Goal: Task Accomplishment & Management: Manage account settings

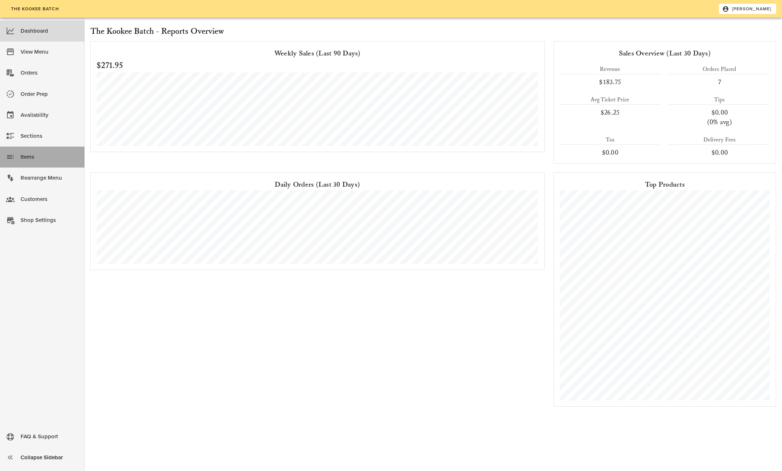
click at [24, 157] on div "Items" at bounding box center [50, 157] width 58 height 12
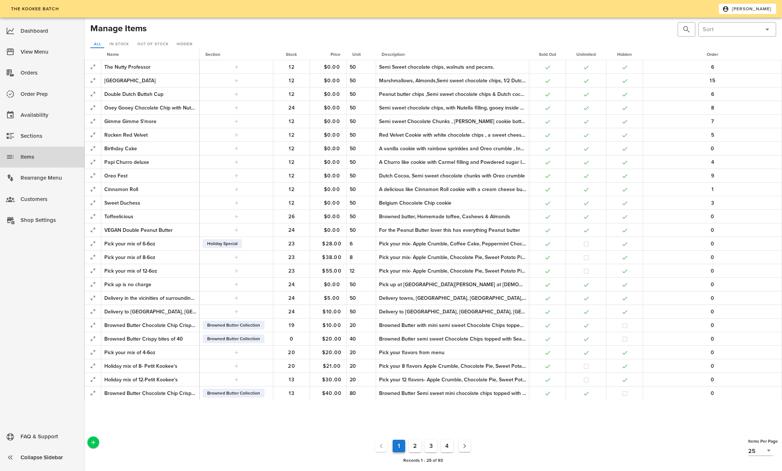
click at [446, 444] on button "4" at bounding box center [447, 446] width 12 height 12
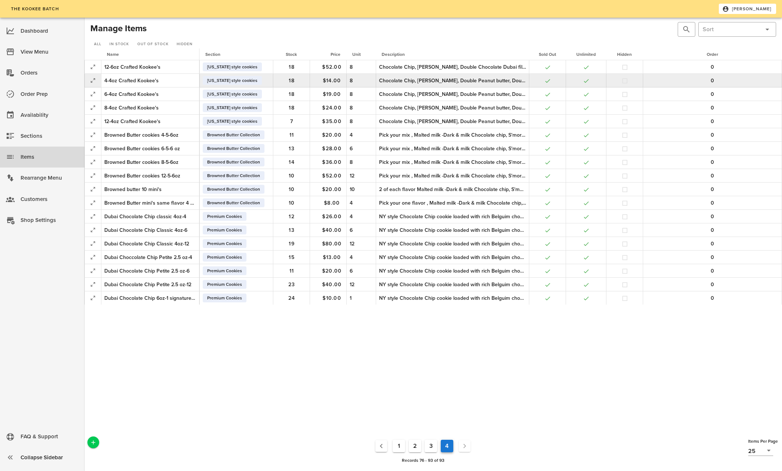
click at [498, 82] on div "Chocolate Chip, [PERSON_NAME], Double Peanut butter, Double Chocolate Dubai fil…" at bounding box center [452, 81] width 147 height 8
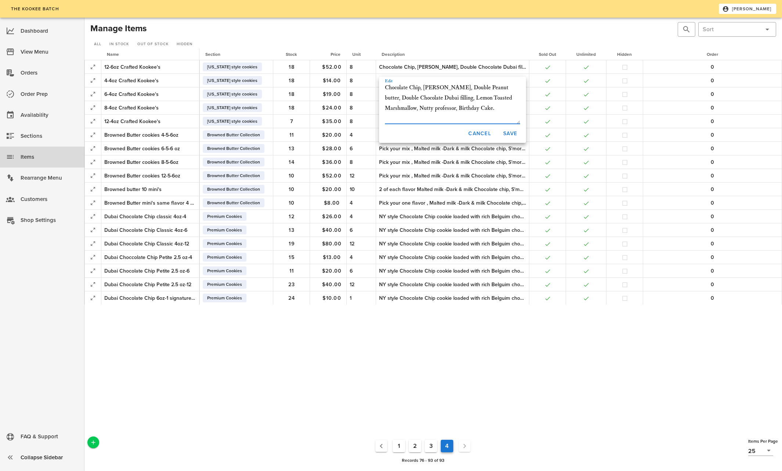
click at [417, 108] on textarea "Chocolate Chip, [PERSON_NAME], Double Peanut butter, Double Chocolate Dubai fil…" at bounding box center [452, 103] width 135 height 41
click at [464, 100] on textarea "Chocolate Chip, Strawberry Matcha, Blueberry Sunshine, Nutty professor, Birthda…" at bounding box center [452, 103] width 135 height 41
drag, startPoint x: 385, startPoint y: 87, endPoint x: 485, endPoint y: 111, distance: 103.0
click at [485, 111] on textarea "Chocolate Chip, Strawberry Matcha, Blueberry Sunshine, Nutty professor, Birthda…" at bounding box center [452, 103] width 135 height 41
click at [428, 116] on textarea "Chocolate Chip, Strawberry Matcha, Blueberry Sunshine, Nutty professor, Birthda…" at bounding box center [452, 103] width 135 height 41
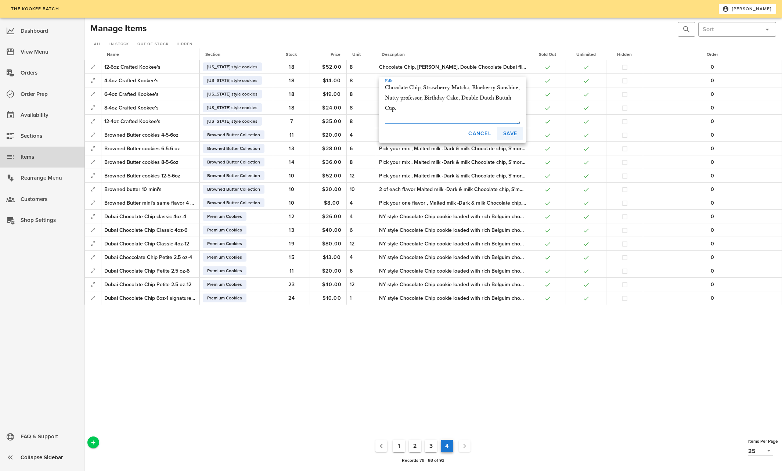
type textarea "Chocolate Chip, Strawberry Matcha, Blueberry Sunshine, Nutty professor, Birthda…"
click at [510, 131] on span "Save" at bounding box center [510, 133] width 14 height 6
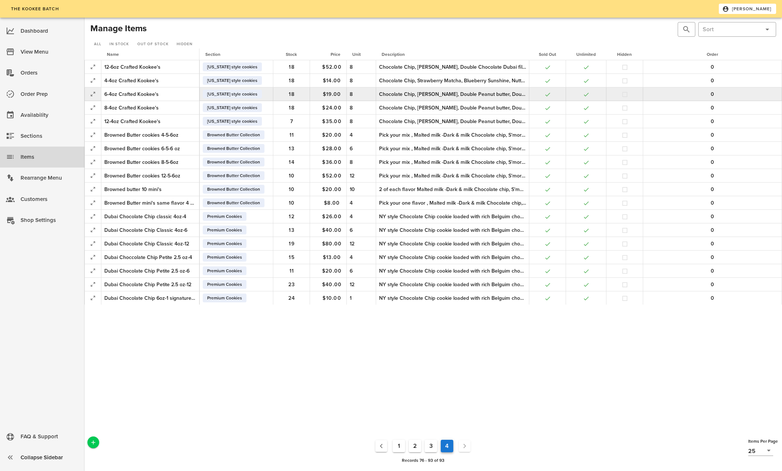
click at [386, 90] on div "Chocolate Chip, [PERSON_NAME], Double Peanut butter, Double Chocolate Dubai fil…" at bounding box center [452, 94] width 147 height 8
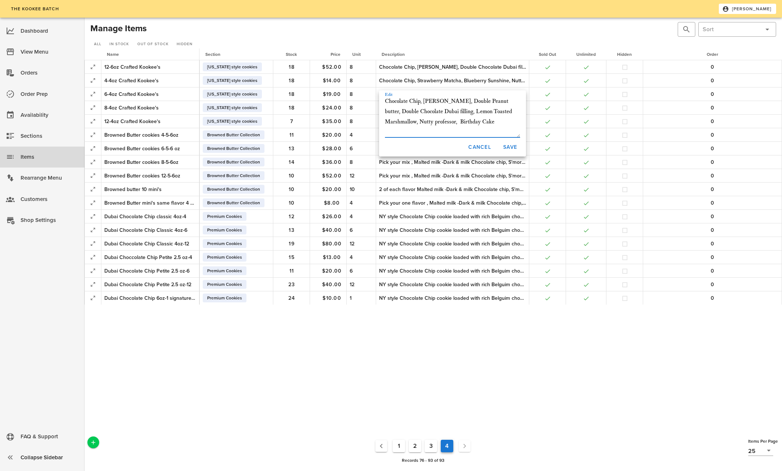
drag, startPoint x: 386, startPoint y: 102, endPoint x: 507, endPoint y: 134, distance: 124.8
click at [499, 127] on textarea "Chocolate Chip, [PERSON_NAME], Double Peanut butter, Double Chocolate Dubai fil…" at bounding box center [452, 116] width 135 height 41
type textarea "Chocolate Chip, Strawberry Matcha, Blueberry Sunshine, Nutty professor, Birthda…"
click at [508, 144] on span "Save" at bounding box center [510, 147] width 14 height 6
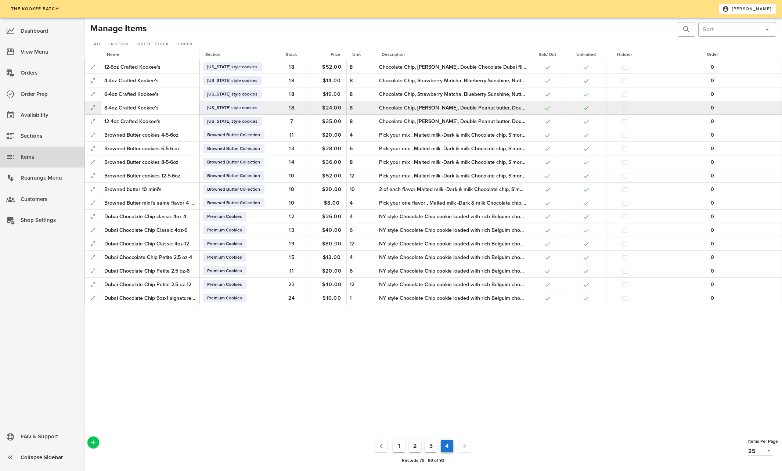
click at [458, 107] on div "Chocolate Chip, [PERSON_NAME], Double Peanut butter, Double Chocolate Dubai fil…" at bounding box center [452, 108] width 147 height 8
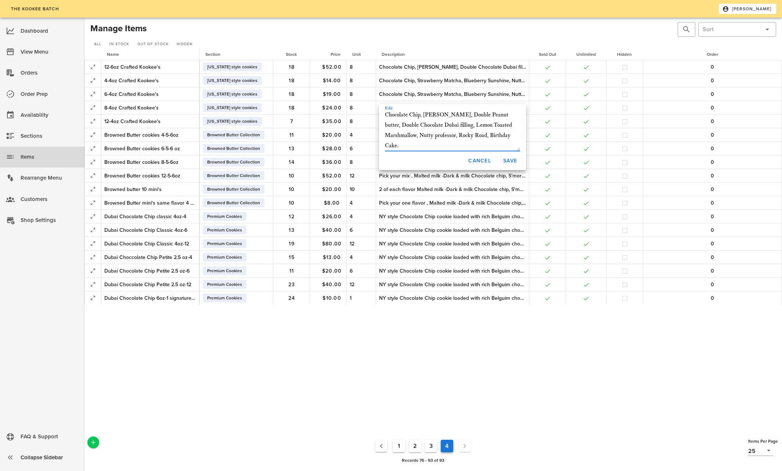
drag, startPoint x: 384, startPoint y: 115, endPoint x: 512, endPoint y: 141, distance: 130.5
click at [512, 141] on textarea "Chocolate Chip, [PERSON_NAME], Double Peanut butter, Double Chocolate Dubai fil…" at bounding box center [452, 130] width 135 height 41
type textarea "Chocolate Chip, Strawberry Matcha, Blueberry Sunshine, Nutty professor, Birthda…"
click at [510, 159] on span "Save" at bounding box center [510, 161] width 14 height 6
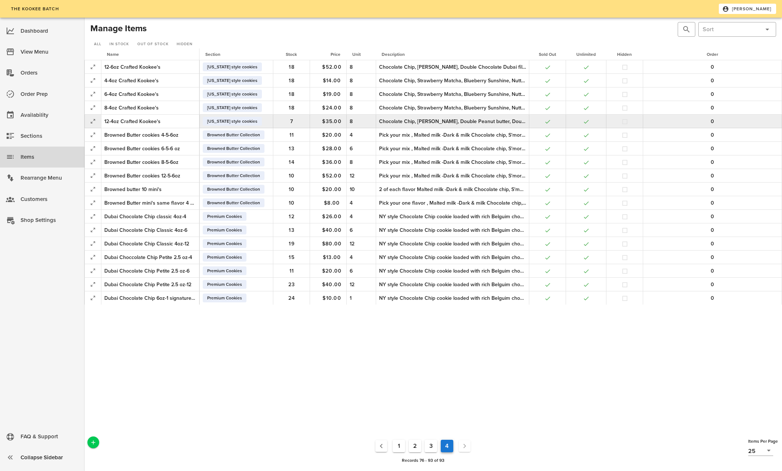
click at [422, 118] on div "Chocolate Chip, [PERSON_NAME], Double Peanut butter, Double Chocolate Dubai fil…" at bounding box center [452, 122] width 147 height 8
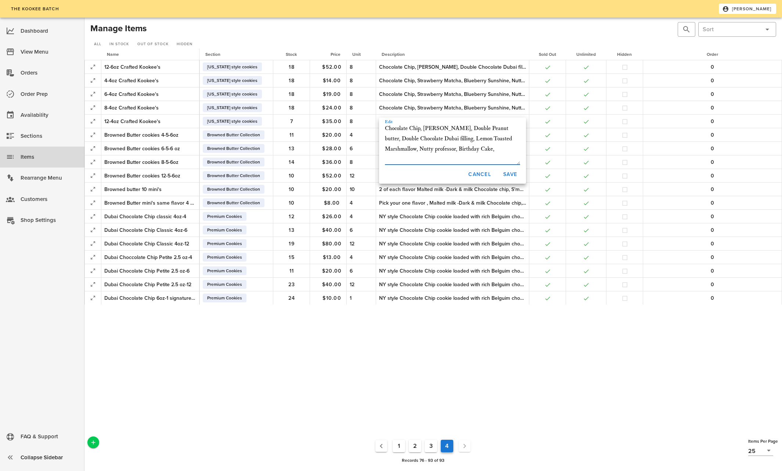
drag, startPoint x: 385, startPoint y: 128, endPoint x: 497, endPoint y: 149, distance: 113.9
click at [497, 149] on textarea "Chocolate Chip, [PERSON_NAME], Double Peanut butter, Double Chocolate Dubai fil…" at bounding box center [452, 143] width 135 height 41
type textarea "Chocolate Chip, Strawberry Matcha, Blueberry Sunshine, Nutty professor, Birthda…"
click at [508, 171] on span "Save" at bounding box center [510, 174] width 14 height 6
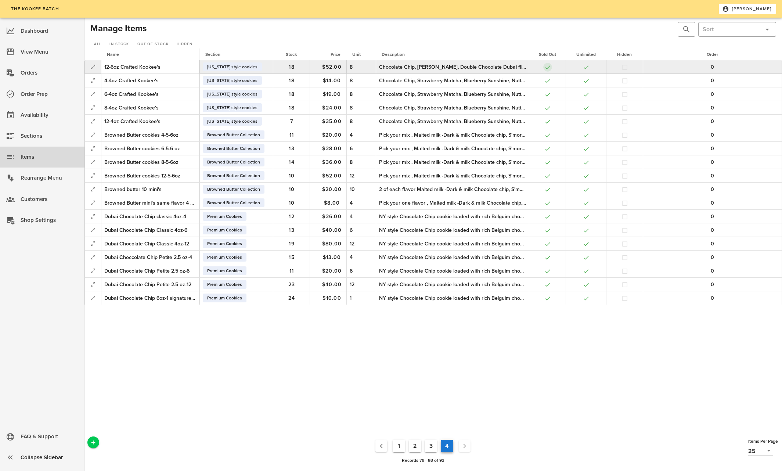
click at [549, 66] on button "button" at bounding box center [547, 67] width 7 height 7
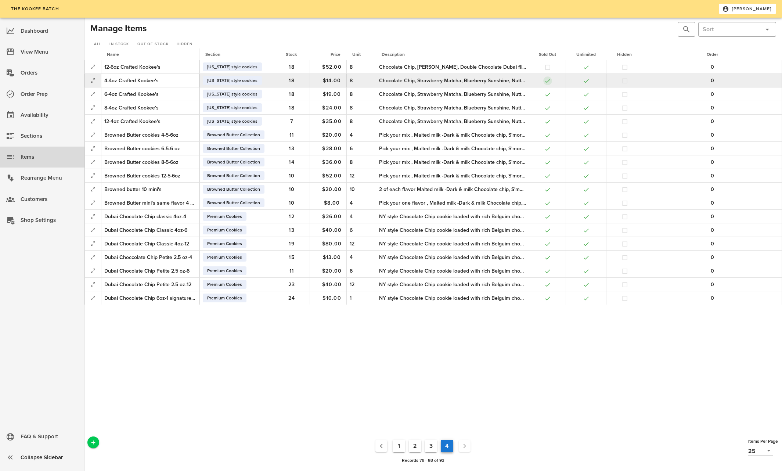
click at [546, 80] on button "button" at bounding box center [547, 80] width 7 height 7
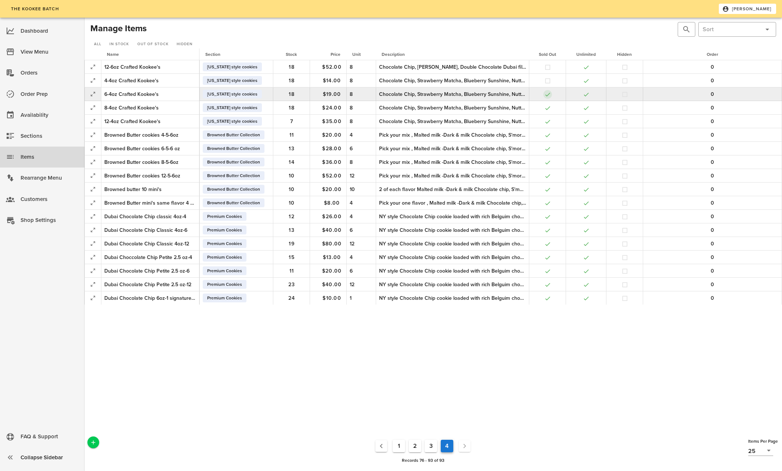
click at [547, 96] on button "button" at bounding box center [547, 94] width 7 height 7
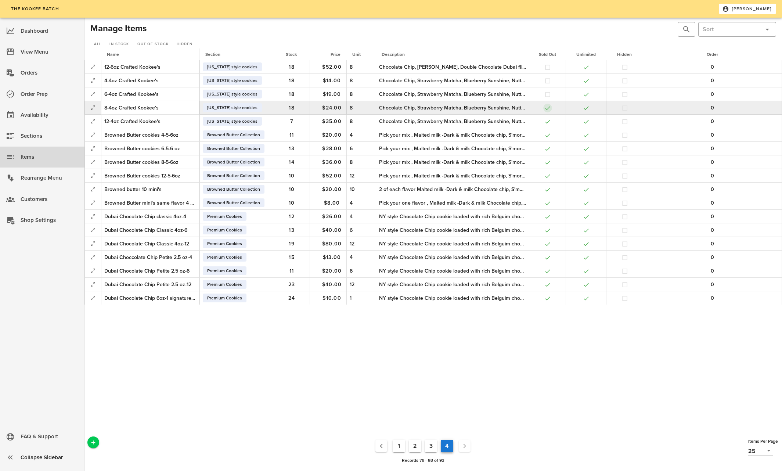
click at [548, 105] on button "button" at bounding box center [547, 108] width 7 height 7
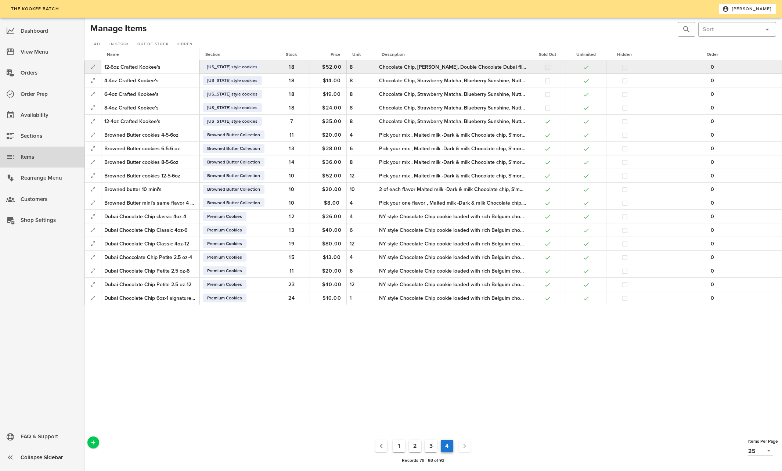
click at [549, 66] on button "button" at bounding box center [547, 67] width 7 height 7
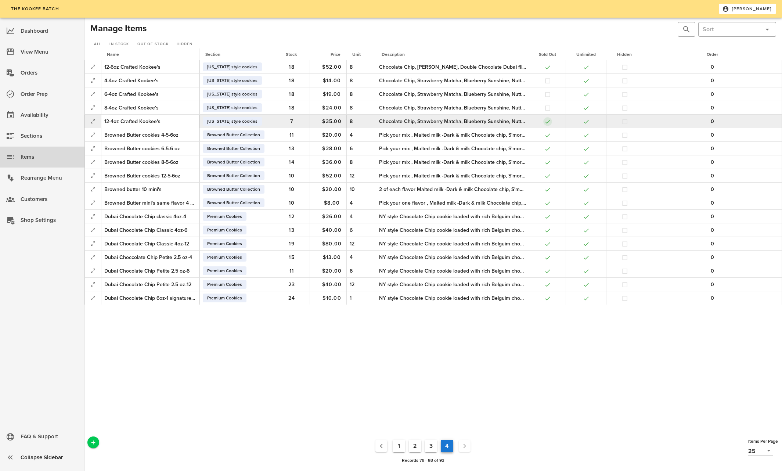
click at [548, 121] on button "button" at bounding box center [547, 121] width 7 height 7
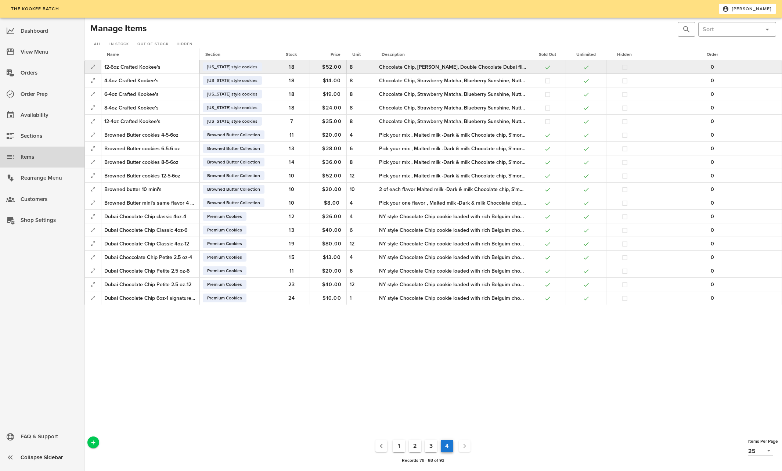
click at [433, 67] on div "Chocolate Chip, [PERSON_NAME], Double Chocolate Dubai filling, Lemon Toasted Ma…" at bounding box center [452, 67] width 147 height 8
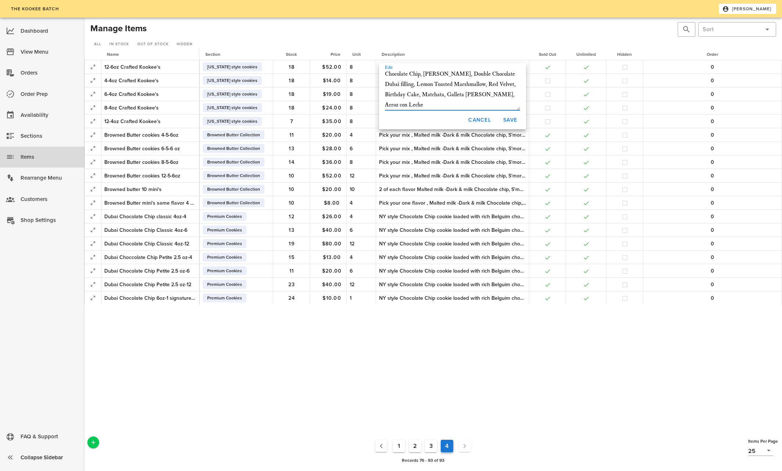
drag, startPoint x: 425, startPoint y: 73, endPoint x: 511, endPoint y: 100, distance: 90.5
click at [511, 100] on textarea "Chocolate Chip, [PERSON_NAME], Double Chocolate Dubai filling, Lemon Toasted Ma…" at bounding box center [452, 89] width 135 height 41
drag, startPoint x: 385, startPoint y: 73, endPoint x: 485, endPoint y: 87, distance: 101.6
click at [486, 87] on textarea "Chocolate Chip, Arroz con Leche, Red Velvet, Papi Churro, Birthday cake, Apple …" at bounding box center [452, 89] width 135 height 41
click at [486, 91] on textarea "Chocolate Chip, Arroz con Leche, Red Velvet, Papi Churro, Birthday cake, Apple …" at bounding box center [452, 89] width 135 height 41
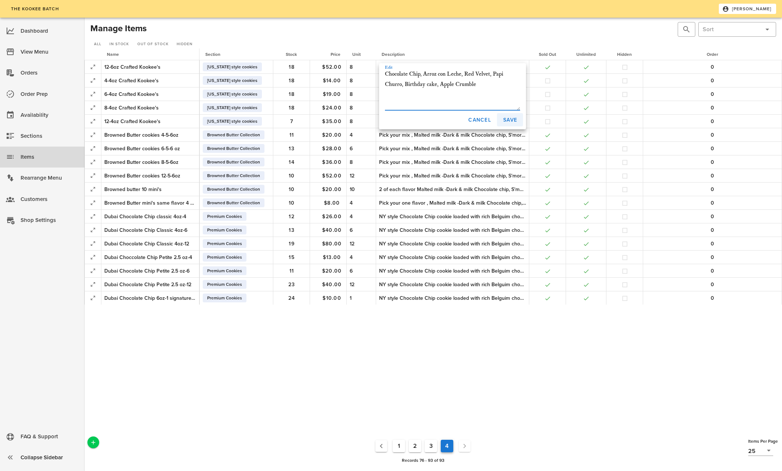
type textarea "Chocolate Chip, Arroz con Leche, Red Velvet, Papi Churro, Birthday cake, Apple …"
click at [509, 119] on span "Save" at bounding box center [510, 120] width 14 height 6
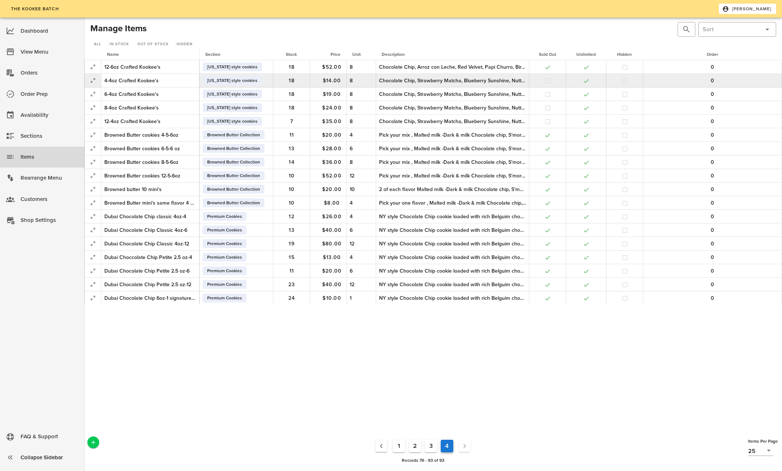
click at [388, 79] on div "Chocolate Chip, Strawberry Matcha, Blueberry Sunshine, Nutty professor, Birthda…" at bounding box center [452, 81] width 147 height 8
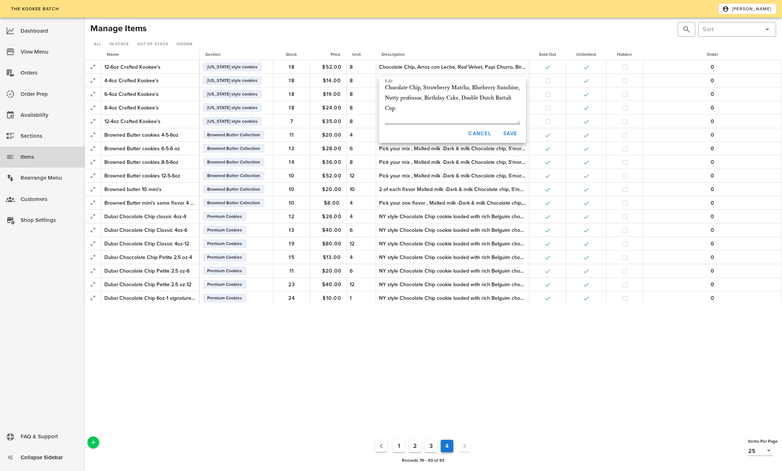
drag, startPoint x: 384, startPoint y: 86, endPoint x: 422, endPoint y: 93, distance: 38.5
click at [459, 96] on div "Edit Chocolate Chip, Strawberry Matcha, Blueberry Sunshine, Nutty professor, Bi…" at bounding box center [452, 101] width 147 height 46
click at [385, 86] on textarea "Chocolate Chip, Strawberry Matcha, Blueberry Sunshine, Nutty professor, Birthda…" at bounding box center [452, 103] width 135 height 41
drag, startPoint x: 385, startPoint y: 86, endPoint x: 501, endPoint y: 112, distance: 118.6
click at [501, 112] on textarea "Chocolate Chip, Strawberry Matcha, Blueberry Sunshine, Nutty professor, Birthda…" at bounding box center [452, 103] width 135 height 41
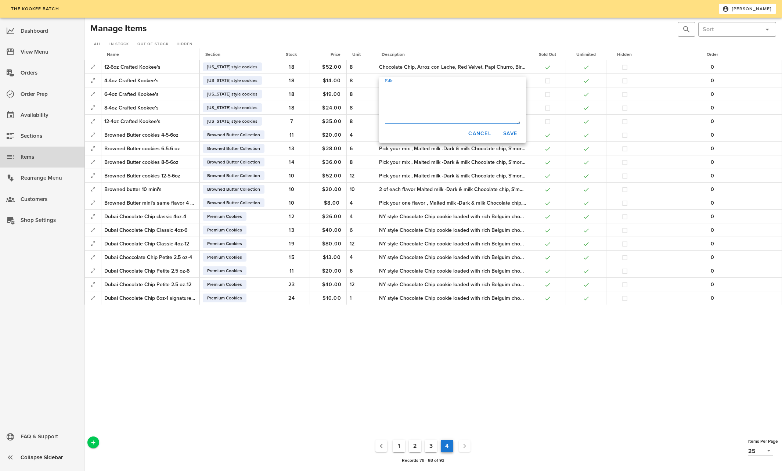
paste textarea "Chocolate Chip, Arroz con Leche, Red Velvet, Papi Churro, Birthday cake, Apple …"
type textarea "Chocolate Chip, Arroz con Leche, Red Velvet, Papi Churro, Birthday cake, Apple …"
click at [510, 132] on span "Save" at bounding box center [510, 133] width 14 height 6
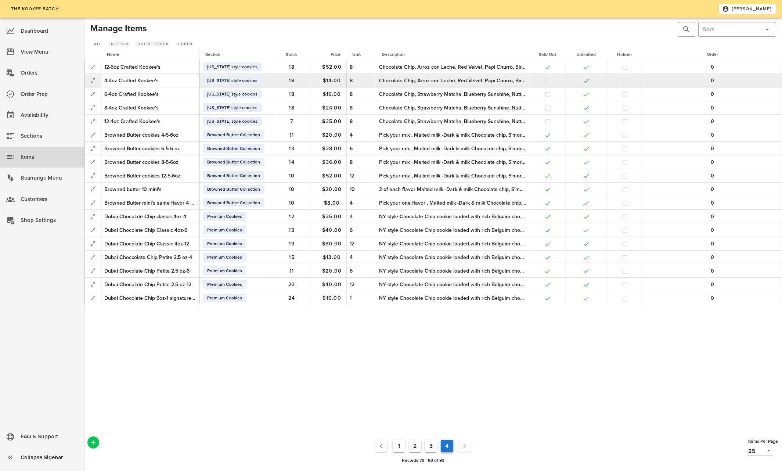
click at [404, 80] on div "Chocolate Chip, Arroz con Leche, Red Velvet, Papi Churro, Birthday cake, Apple …" at bounding box center [452, 81] width 147 height 8
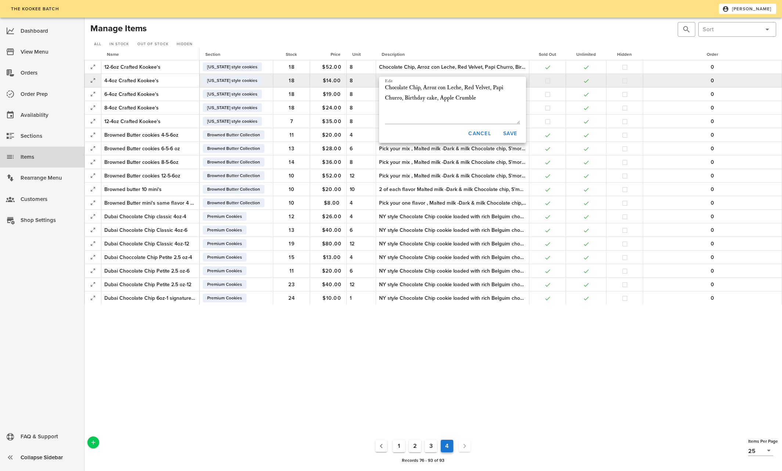
click at [546, 81] on button "button" at bounding box center [547, 80] width 7 height 7
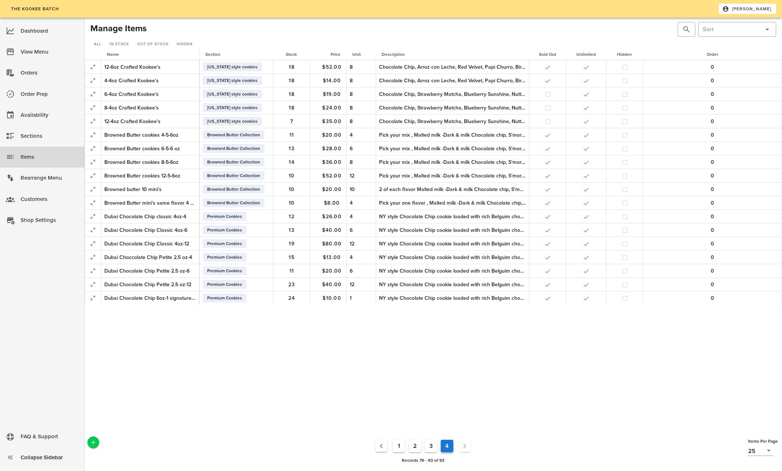
click at [431, 447] on button "3" at bounding box center [431, 446] width 12 height 12
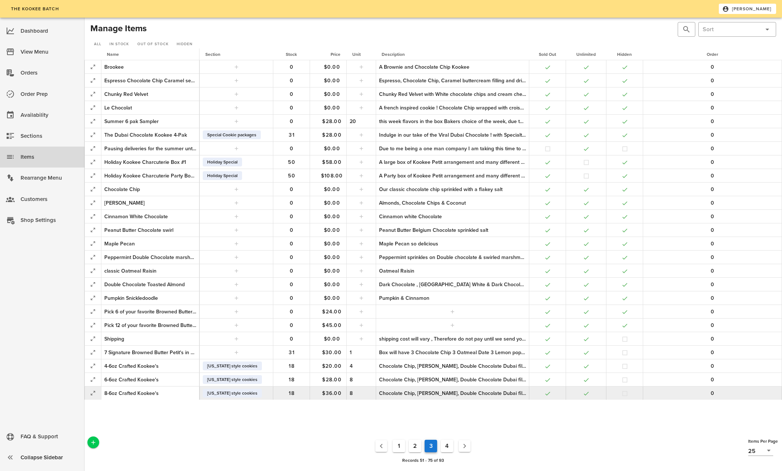
click at [401, 391] on div "Chocolate Chip, [PERSON_NAME], Double Chocolate Dubai filling, Lemon Toasted Ma…" at bounding box center [452, 393] width 147 height 8
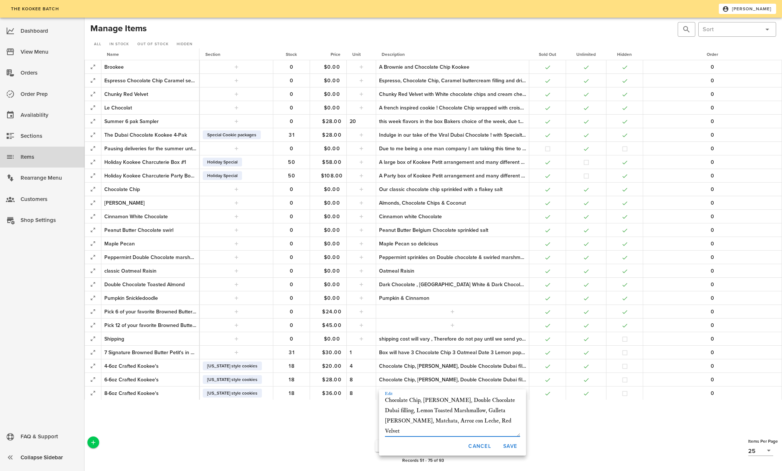
drag, startPoint x: 386, startPoint y: 401, endPoint x: 485, endPoint y: 426, distance: 103.0
click at [485, 426] on textarea "Chocolate Chip, [PERSON_NAME], Double Chocolate Dubai filling, Lemon Toasted Ma…" at bounding box center [452, 415] width 135 height 41
type textarea "Chocolate Chip, Arroz con Leche, Red Velvet, Papi Churro, Birthday cake, Apple …"
click at [509, 443] on span "Save" at bounding box center [510, 446] width 14 height 6
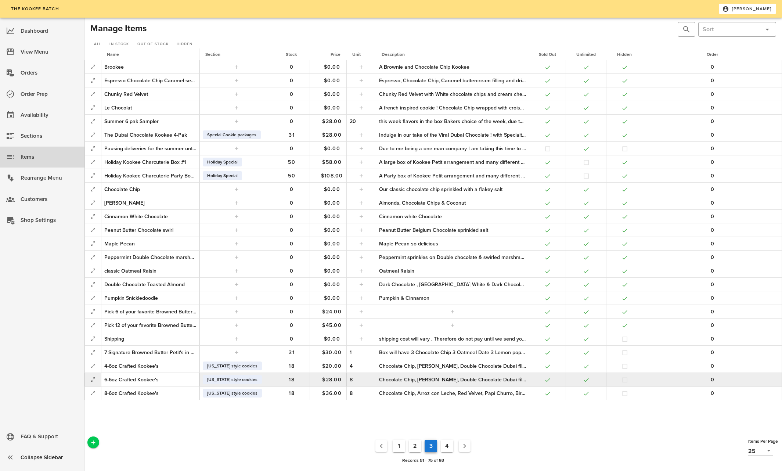
click at [424, 379] on div "Chocolate Chip, [PERSON_NAME], Double Chocolate Dubai filling, Lemon Toasted Ma…" at bounding box center [452, 380] width 147 height 8
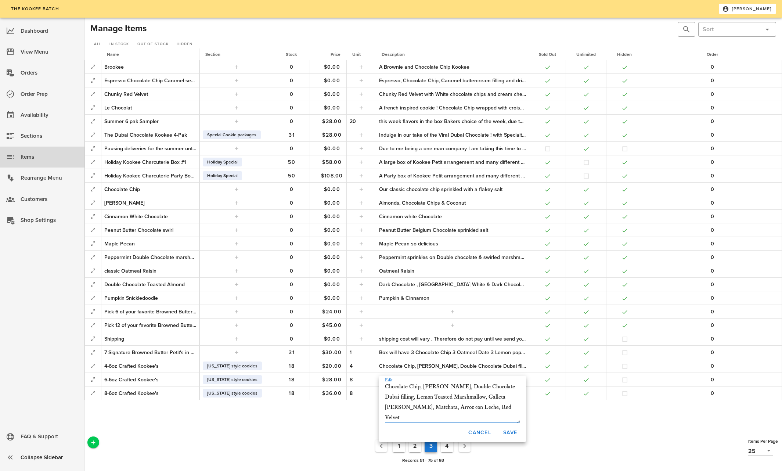
drag, startPoint x: 384, startPoint y: 384, endPoint x: 493, endPoint y: 408, distance: 110.9
click at [493, 408] on textarea "Chocolate Chip, [PERSON_NAME], Double Chocolate Dubai filling, Lemon Toasted Ma…" at bounding box center [452, 402] width 135 height 41
paste textarea "Chocolate Chip, Arroz con Leche, Red Velvet, Papi Churro, Birthday cake, Apple …"
type textarea "Chocolate Chip, Arroz con Leche, Red Velvet, Papi Churro, Birthday cake, Apple …"
click at [510, 431] on span "Save" at bounding box center [510, 432] width 14 height 6
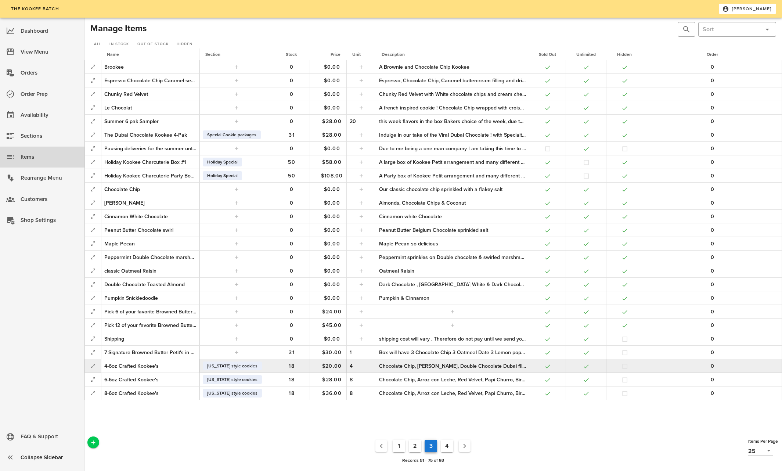
click at [434, 363] on div "Chocolate Chip, [PERSON_NAME], Double Chocolate Dubai filling, Lemon Toasted Ma…" at bounding box center [452, 366] width 147 height 8
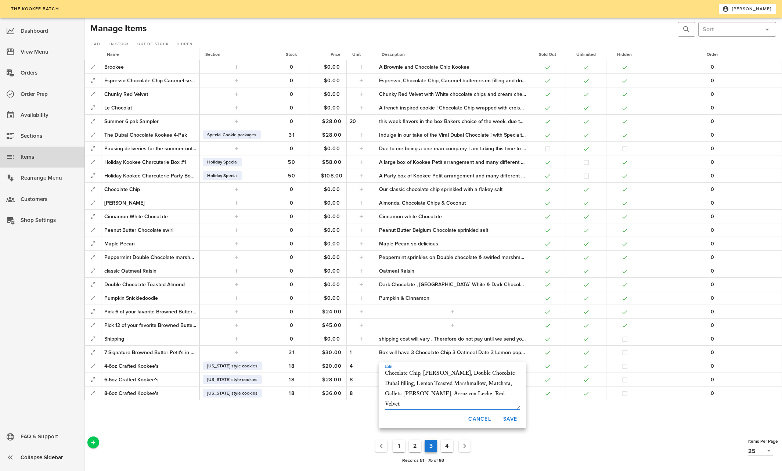
drag, startPoint x: 386, startPoint y: 373, endPoint x: 501, endPoint y: 399, distance: 118.1
click at [501, 399] on textarea "Chocolate Chip, [PERSON_NAME], Double Chocolate Dubai filling, Lemon Toasted Ma…" at bounding box center [452, 388] width 135 height 41
type textarea "Chocolate Chip, Arroz con Leche, Red Velvet, Papi Churro, Birthday cake, Apple …"
click at [507, 417] on span "Save" at bounding box center [510, 419] width 14 height 6
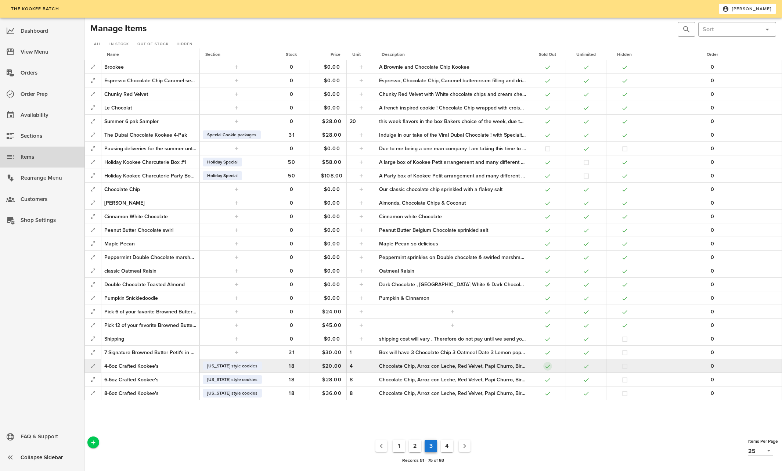
click at [547, 365] on button "button" at bounding box center [547, 366] width 7 height 7
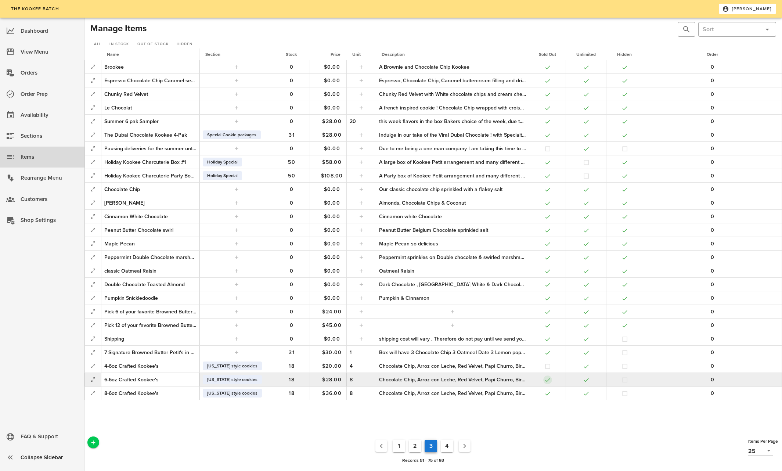
click at [550, 381] on button "button" at bounding box center [547, 379] width 7 height 7
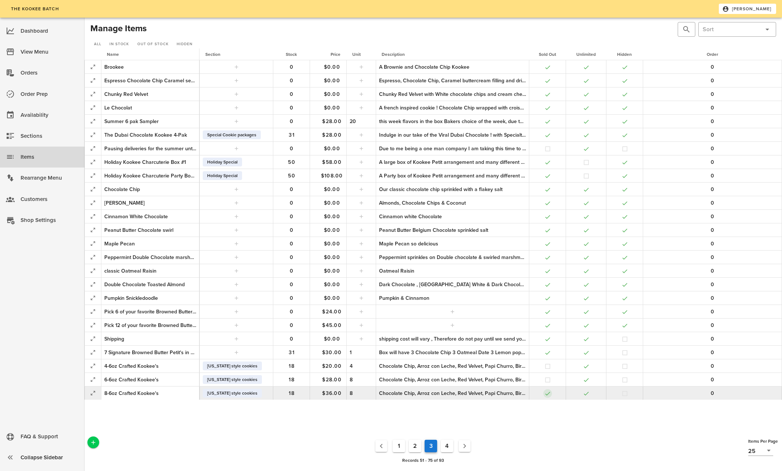
click at [547, 393] on button "button" at bounding box center [547, 393] width 7 height 7
click at [449, 446] on button "4" at bounding box center [447, 446] width 12 height 12
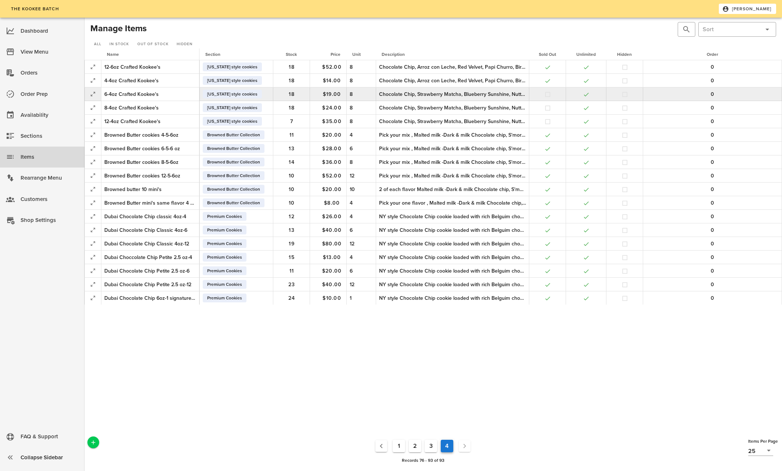
click at [466, 91] on div "Chocolate Chip, Strawberry Matcha, Blueberry Sunshine, Nutty professor, Birthda…" at bounding box center [452, 94] width 147 height 8
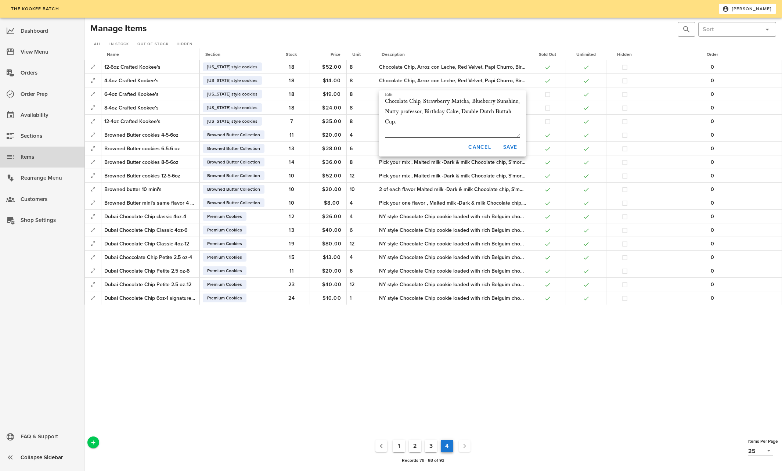
drag, startPoint x: 384, startPoint y: 100, endPoint x: 405, endPoint y: 105, distance: 21.6
click at [413, 106] on div "Edit Chocolate Chip, Strawberry Matcha, Blueberry Sunshine, Nutty professor, Bi…" at bounding box center [452, 115] width 147 height 46
click at [384, 99] on div "Edit Chocolate Chip, Strawberry Matcha, Blueberry Sunshine, Nutty professor, Bi…" at bounding box center [452, 115] width 147 height 46
click at [384, 100] on div "Edit Chocolate Chip, Strawberry Matcha, Blueberry Sunshine, Nutty professor, Bi…" at bounding box center [452, 115] width 147 height 46
drag, startPoint x: 384, startPoint y: 100, endPoint x: 394, endPoint y: 102, distance: 10.5
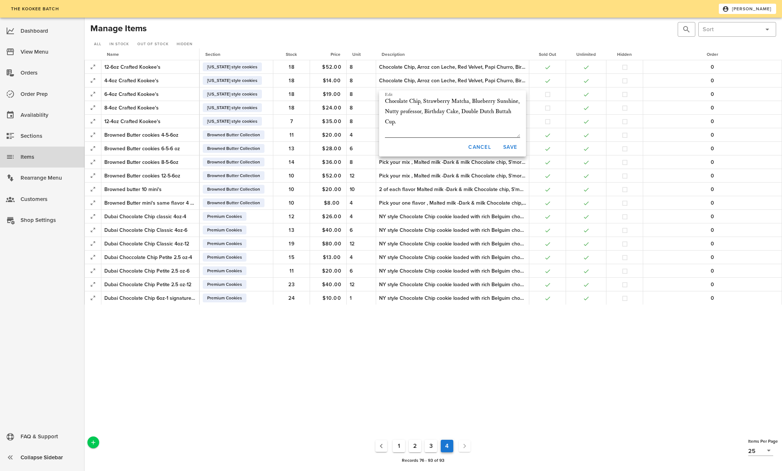
click at [394, 102] on div "Edit Chocolate Chip, Strawberry Matcha, Blueberry Sunshine, Nutty professor, Bi…" at bounding box center [452, 115] width 147 height 46
drag, startPoint x: 384, startPoint y: 101, endPoint x: 411, endPoint y: 109, distance: 28.1
click at [411, 109] on div "Edit Chocolate Chip, Strawberry Matcha, Blueberry Sunshine, Nutty professor, Bi…" at bounding box center [452, 115] width 147 height 46
drag, startPoint x: 386, startPoint y: 101, endPoint x: 459, endPoint y: 128, distance: 78.4
click at [462, 131] on textarea "Chocolate Chip, Strawberry Matcha, Blueberry Sunshine, Nutty professor, Birthda…" at bounding box center [452, 116] width 135 height 41
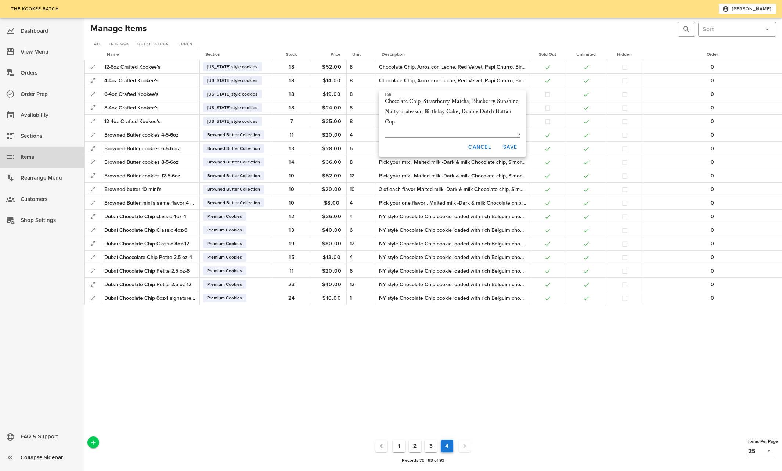
click at [443, 145] on div "Cancel Save" at bounding box center [452, 146] width 147 height 19
click at [475, 146] on span "Cancel" at bounding box center [479, 147] width 23 height 6
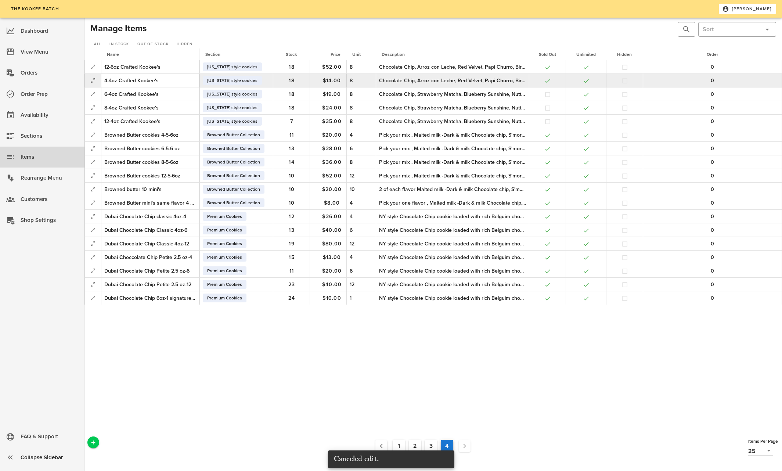
click at [404, 83] on div "Chocolate Chip, Arroz con Leche, Red Velvet, Papi Churro, Birthday cake, Apple …" at bounding box center [452, 81] width 147 height 8
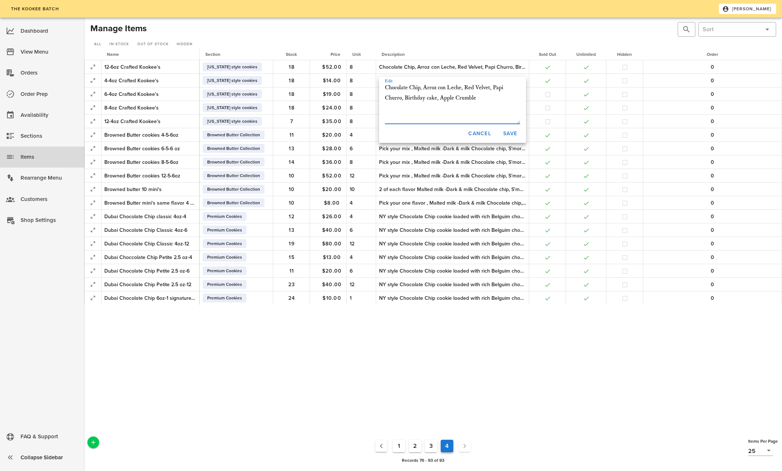
drag, startPoint x: 384, startPoint y: 87, endPoint x: 480, endPoint y: 104, distance: 97.3
click at [484, 105] on textarea "Chocolate Chip, Arroz con Leche, Red Velvet, Papi Churro, Birthday cake, Apple …" at bounding box center [452, 103] width 135 height 41
type textarea "Chocolate Chip, Strawberry Matcha, Blueberry Sunshine, Nutty professor, Birthda…"
click at [512, 133] on span "Save" at bounding box center [510, 133] width 14 height 6
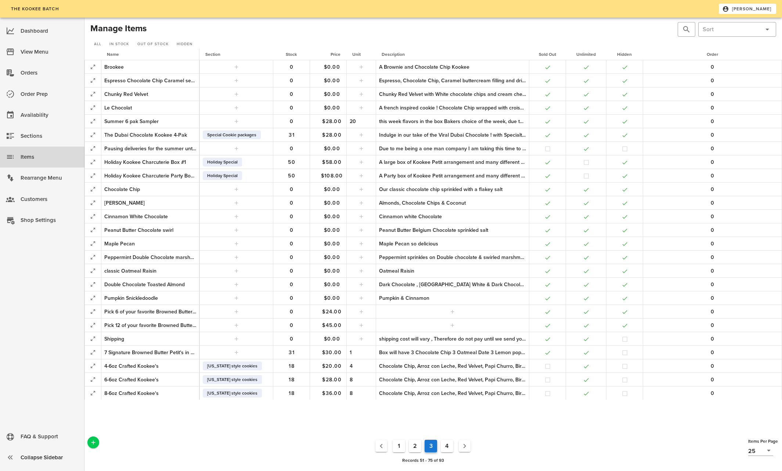
click at [444, 444] on button "4" at bounding box center [447, 446] width 12 height 12
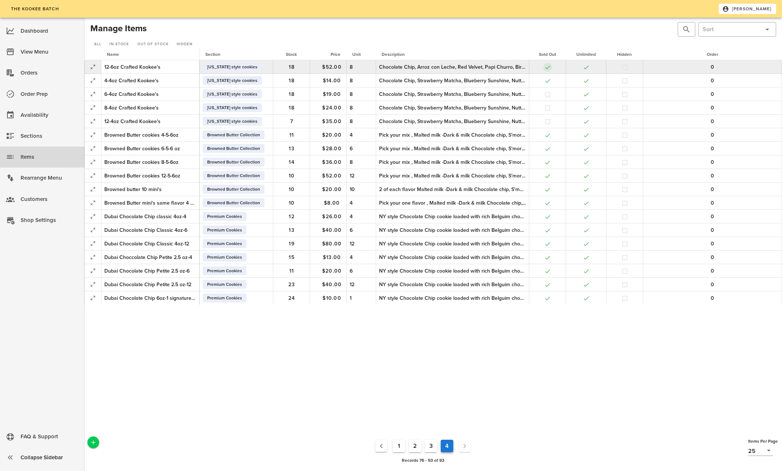
click at [544, 65] on button "button" at bounding box center [547, 67] width 7 height 7
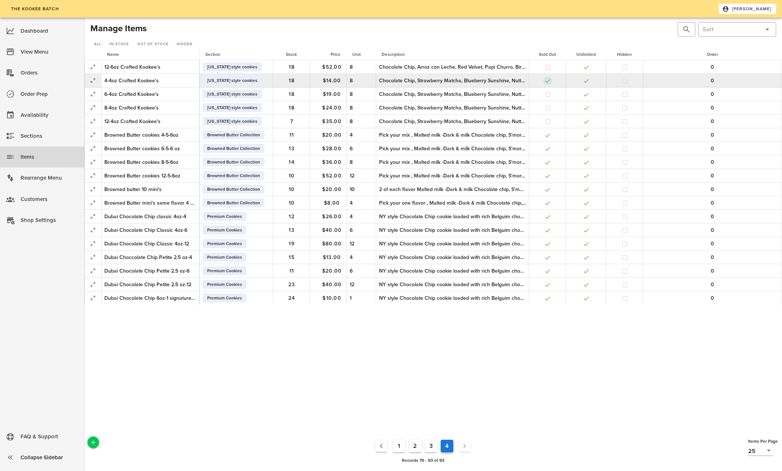
click at [548, 82] on button "button" at bounding box center [547, 80] width 7 height 7
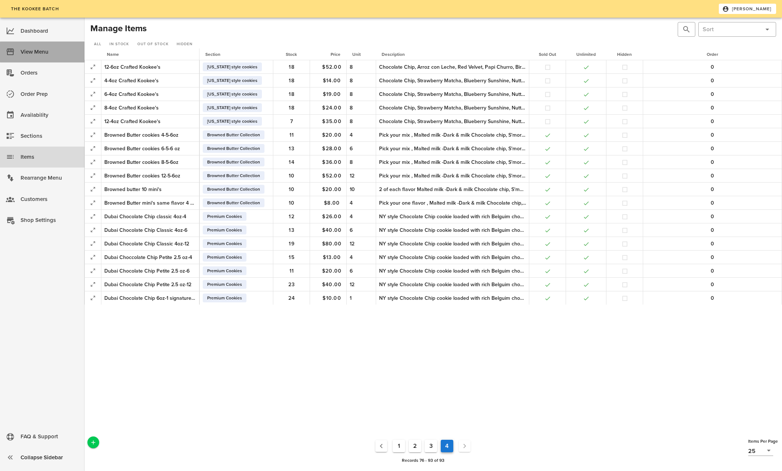
click at [32, 53] on div "View Menu" at bounding box center [50, 52] width 58 height 12
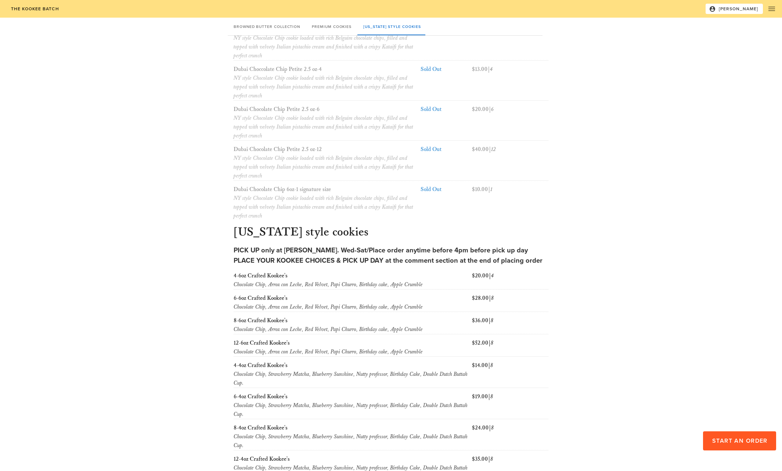
scroll to position [526, 0]
